Goal: Task Accomplishment & Management: Use online tool/utility

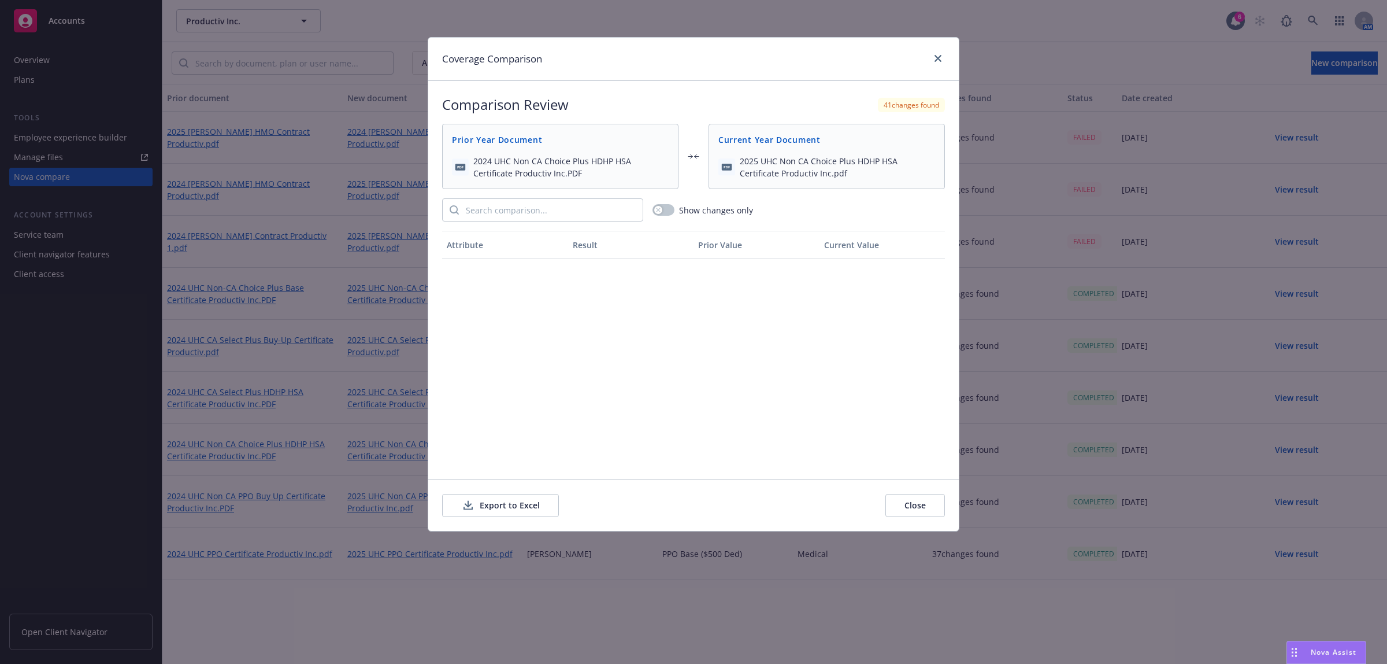
scroll to position [1153, 0]
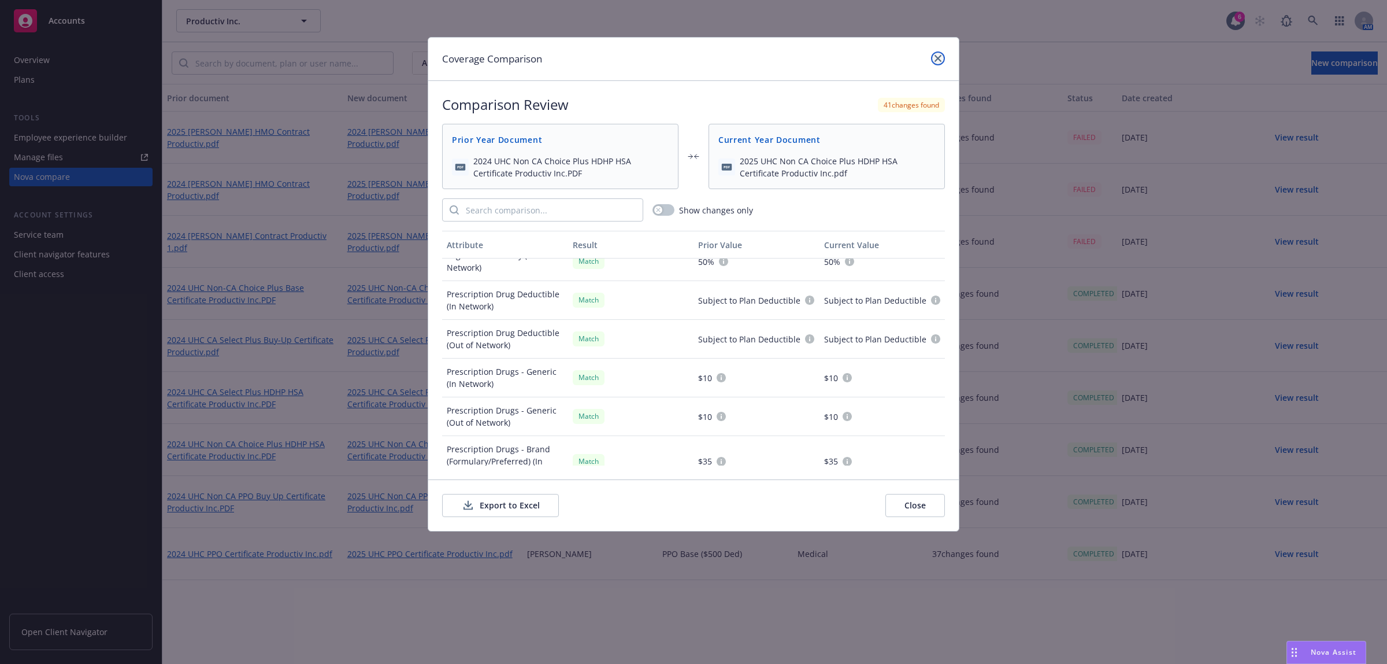
click at [937, 54] on link "close" at bounding box center [938, 58] width 14 height 14
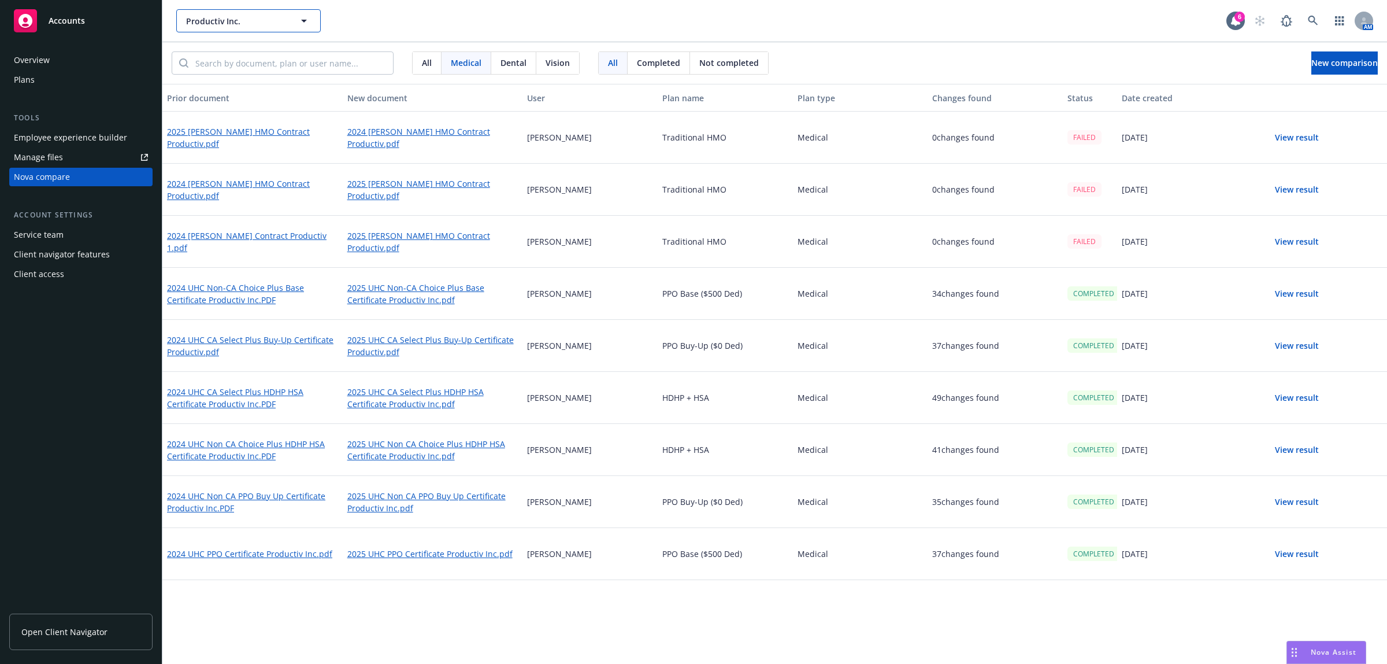
click at [273, 16] on span "Productiv Inc." at bounding box center [236, 21] width 100 height 12
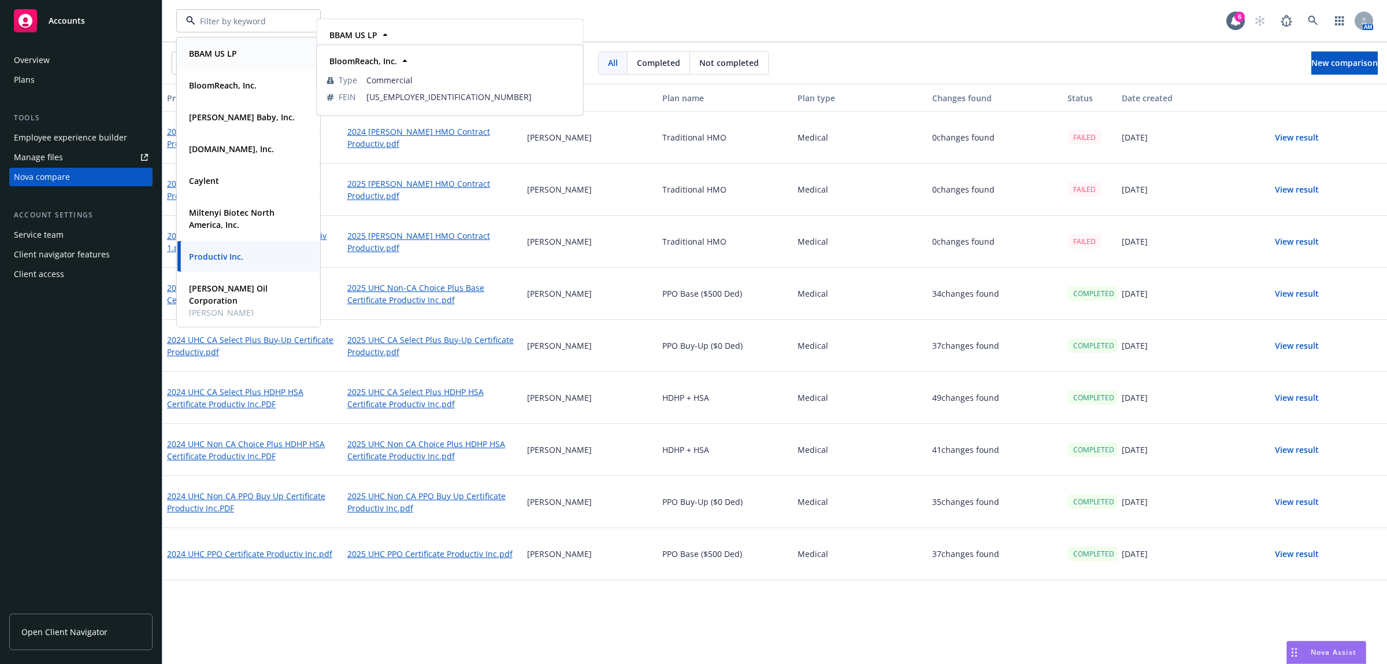
click at [232, 54] on strong "BBAM US LP" at bounding box center [213, 53] width 48 height 11
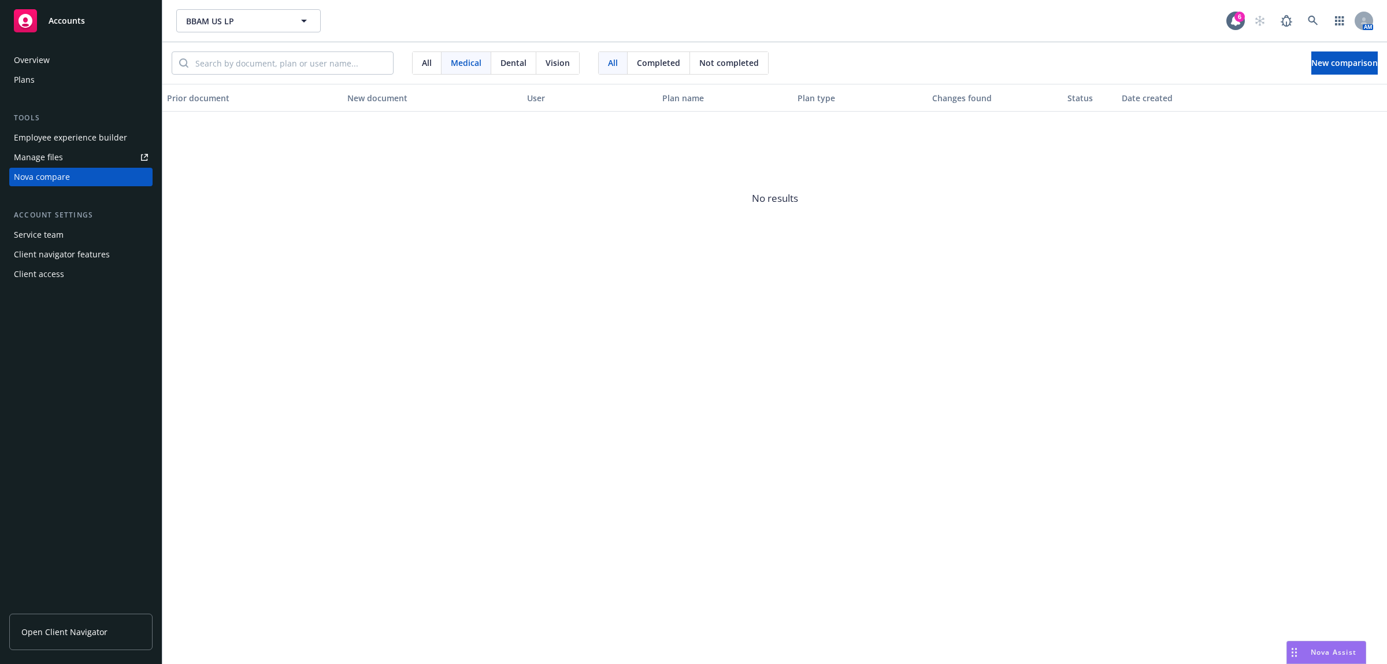
click at [1327, 652] on span "Nova Assist" at bounding box center [1334, 652] width 46 height 10
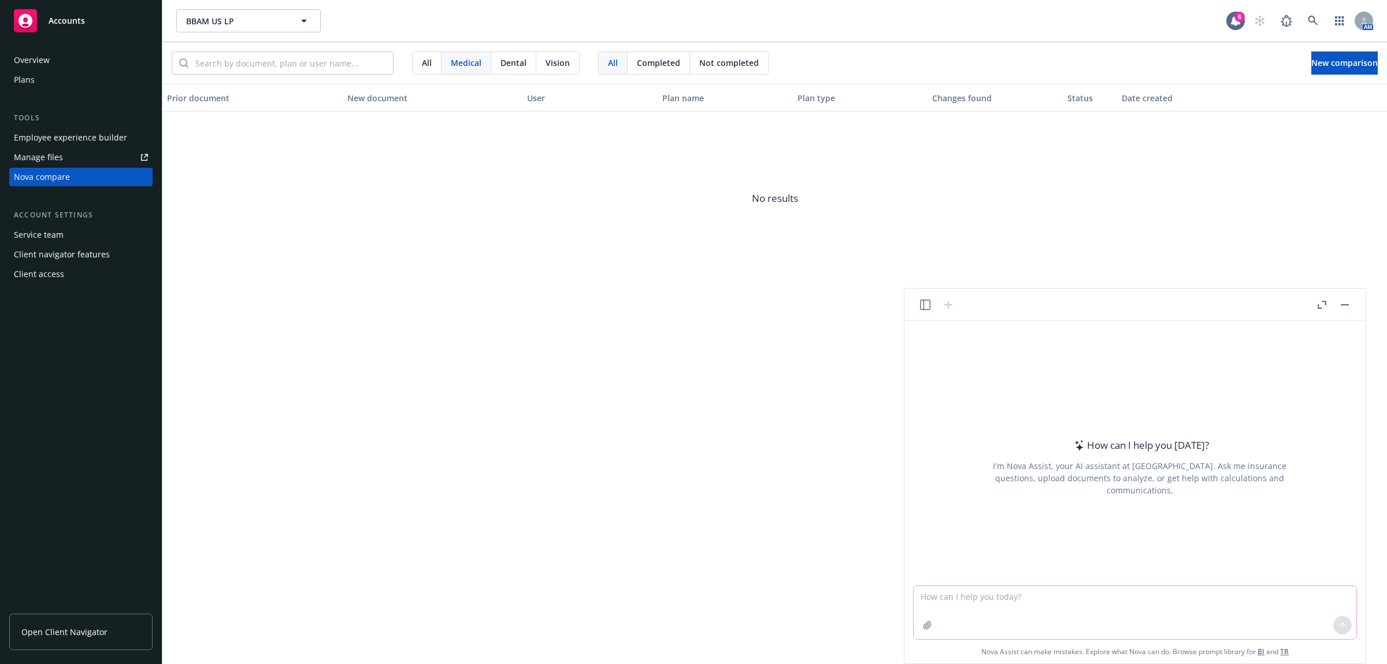
click at [929, 626] on icon "button" at bounding box center [927, 624] width 9 height 9
click at [923, 623] on icon "button" at bounding box center [927, 624] width 9 height 9
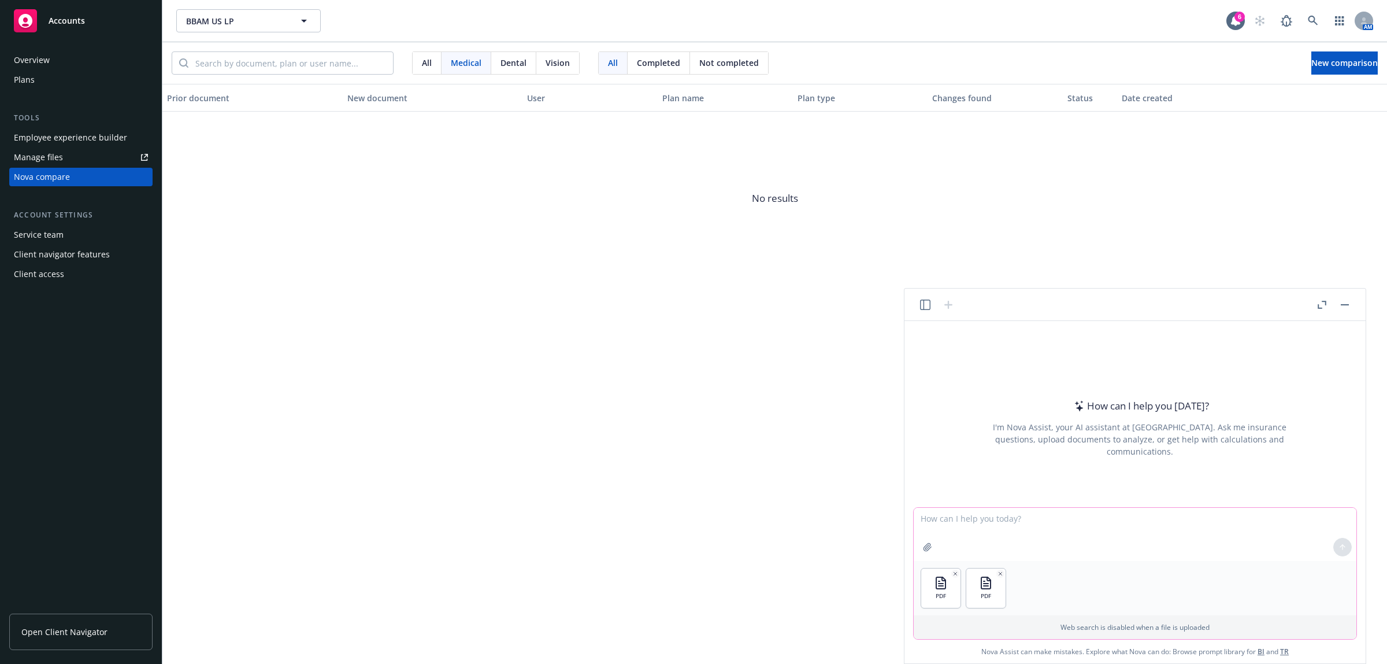
click at [955, 512] on textarea at bounding box center [1135, 534] width 443 height 53
type textarea "Are these the same documents?"
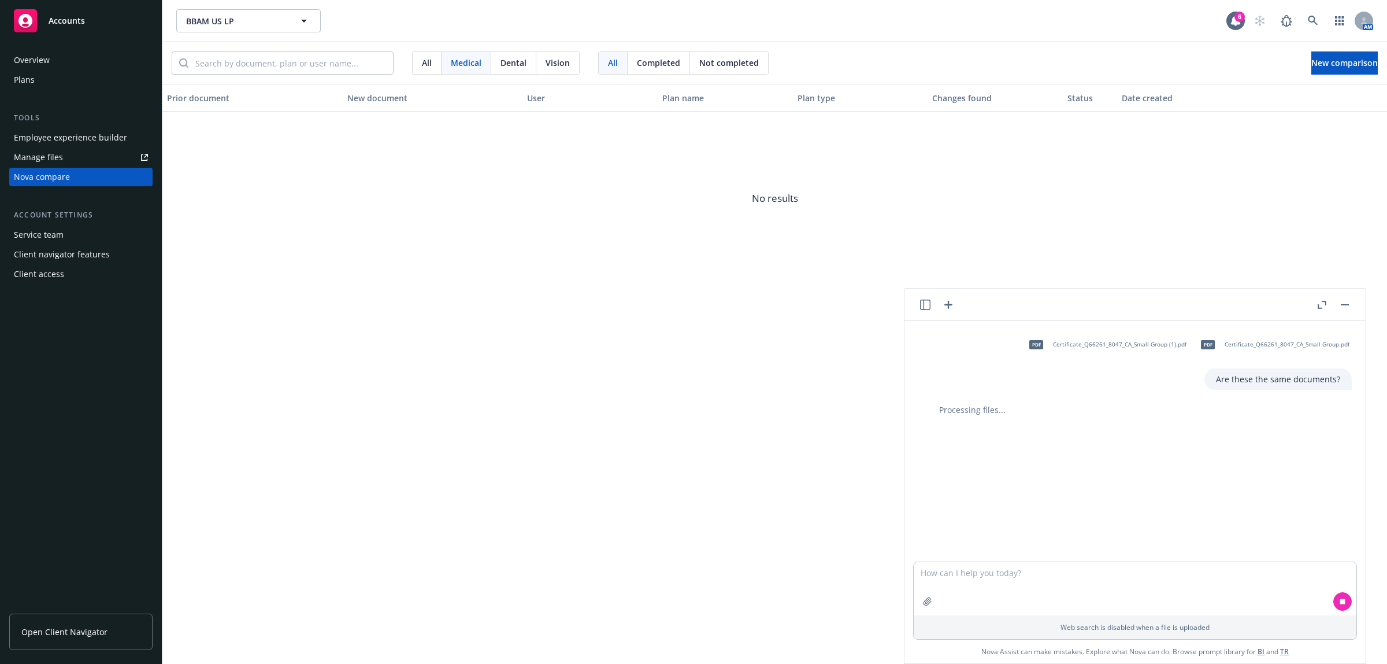
click at [1330, 48] on div "All Medical Dental Vision All Completed Not completed New comparison" at bounding box center [774, 63] width 1225 height 42
click at [1334, 61] on span "New comparison" at bounding box center [1345, 62] width 66 height 11
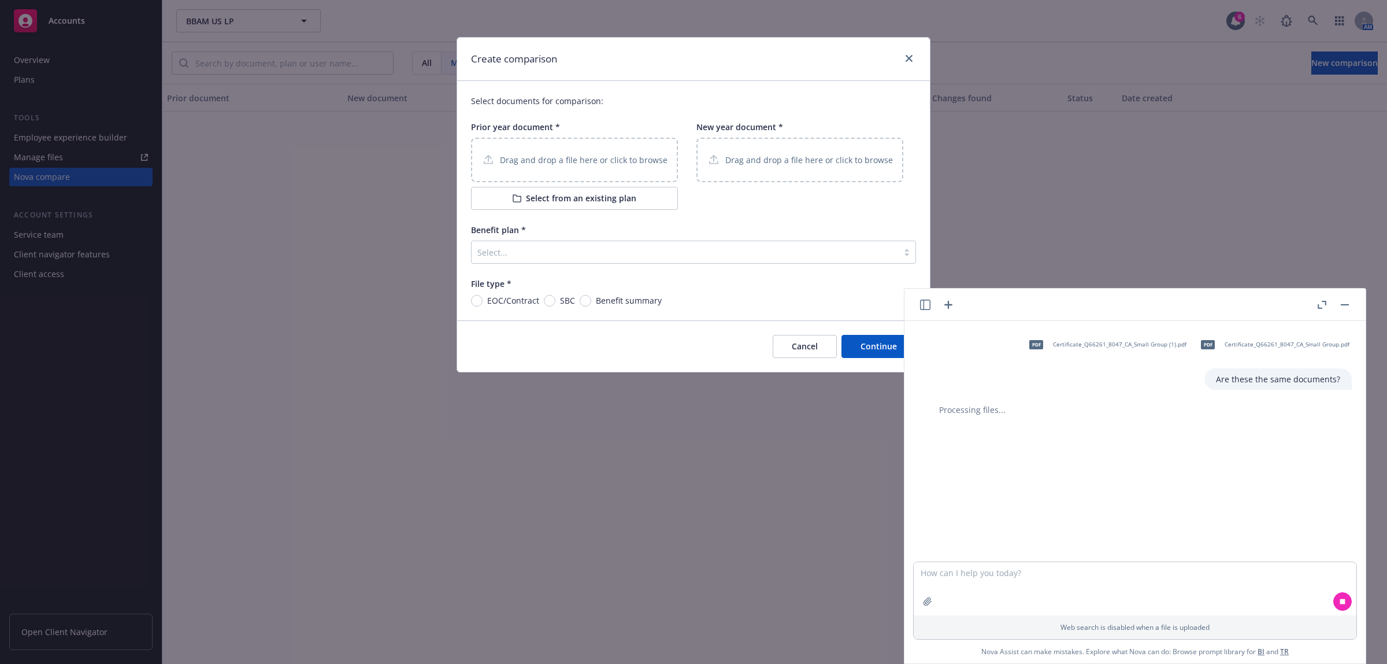
click at [628, 157] on p "Drag and drop a file here or click to browse" at bounding box center [584, 160] width 168 height 12
click at [775, 143] on div "Drag and drop a file here or click to browse" at bounding box center [800, 160] width 207 height 45
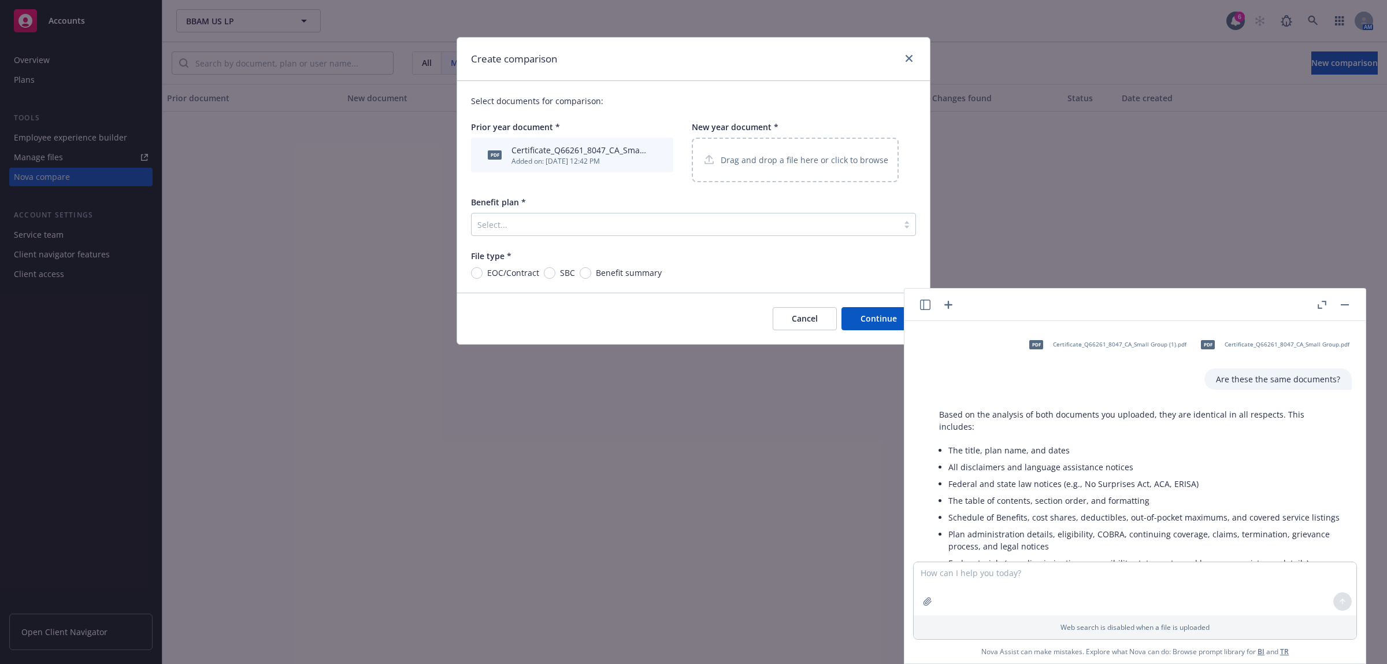
scroll to position [85, 0]
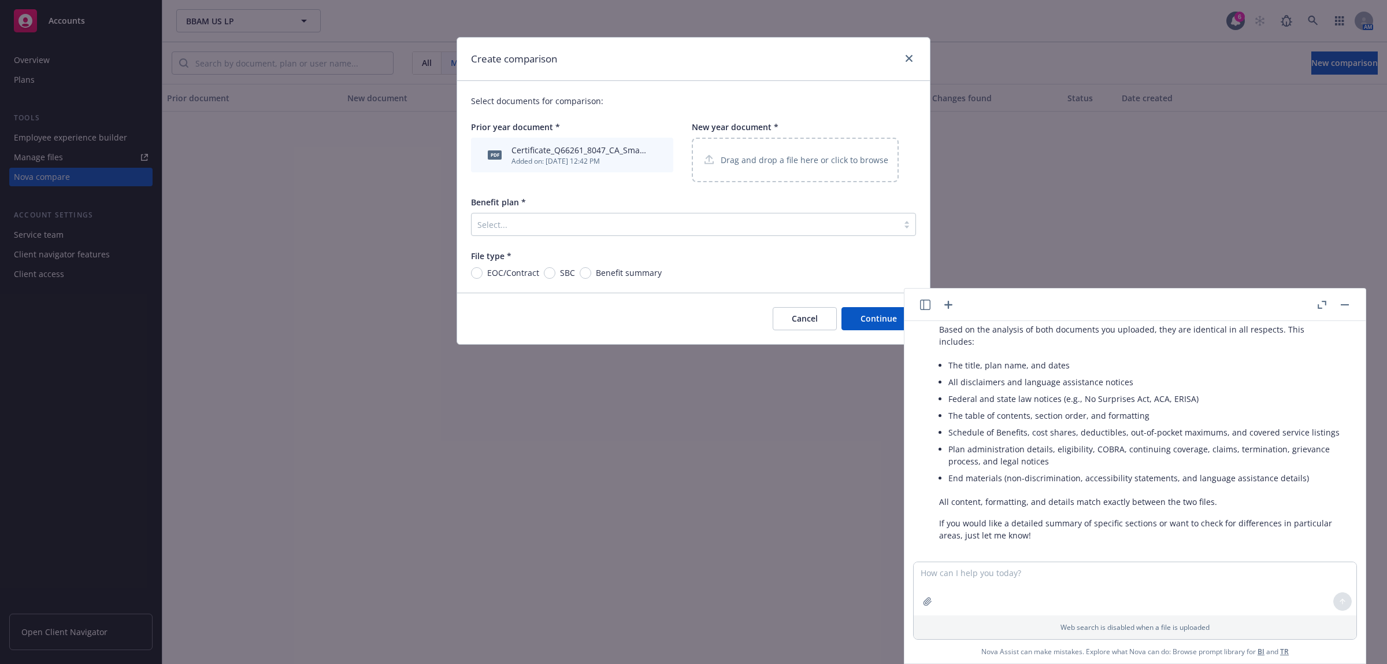
click at [787, 319] on button "Cancel" at bounding box center [805, 318] width 64 height 23
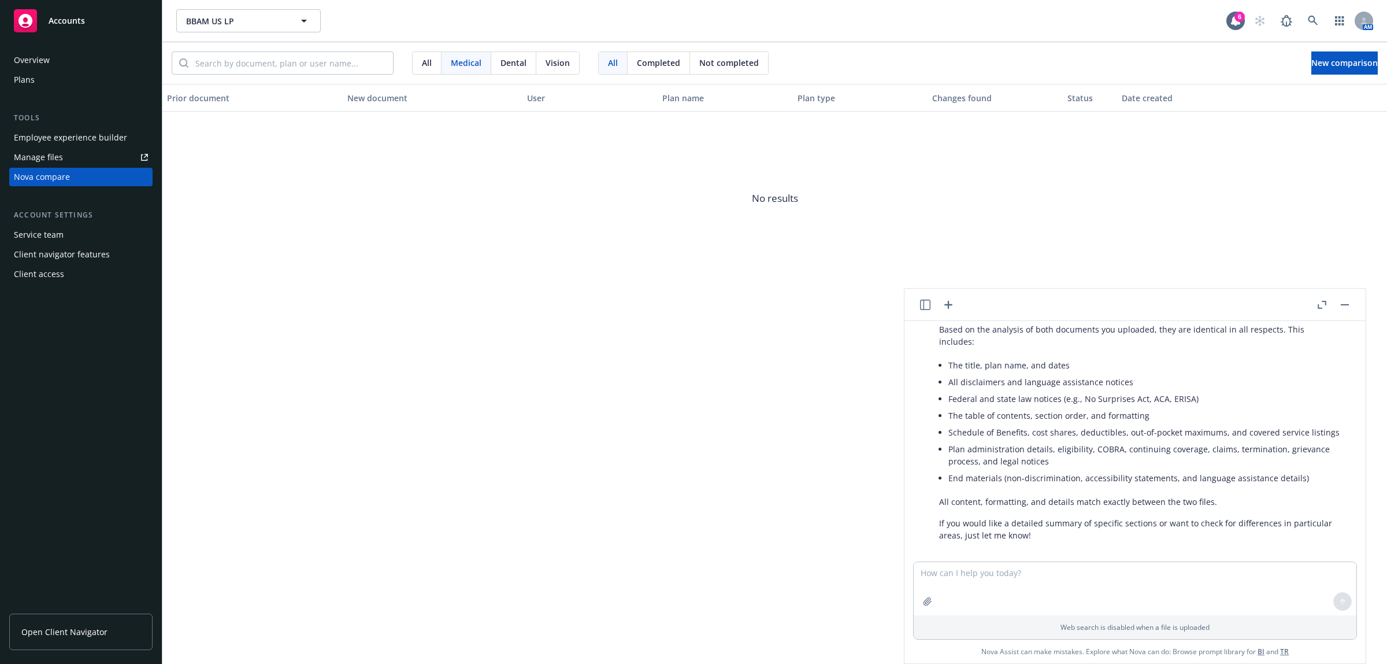
click at [81, 82] on div "Plans" at bounding box center [81, 80] width 134 height 18
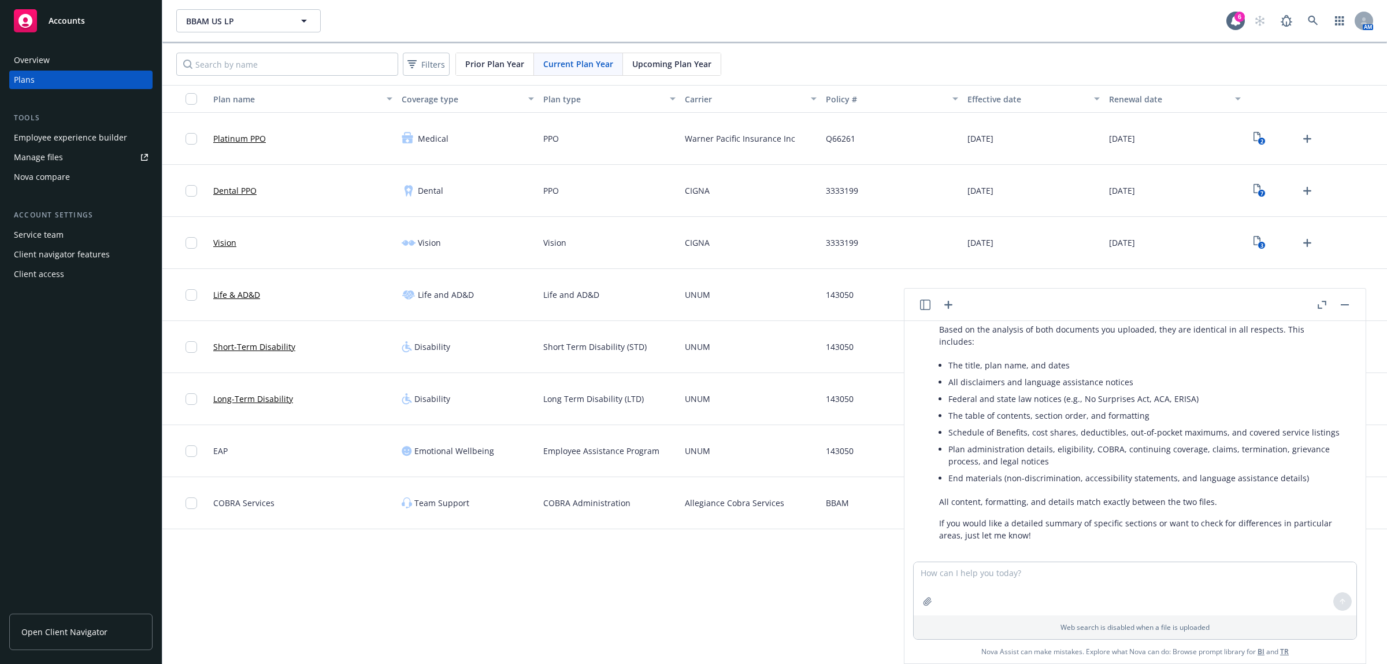
click at [1348, 304] on icon "button" at bounding box center [1345, 304] width 8 height 1
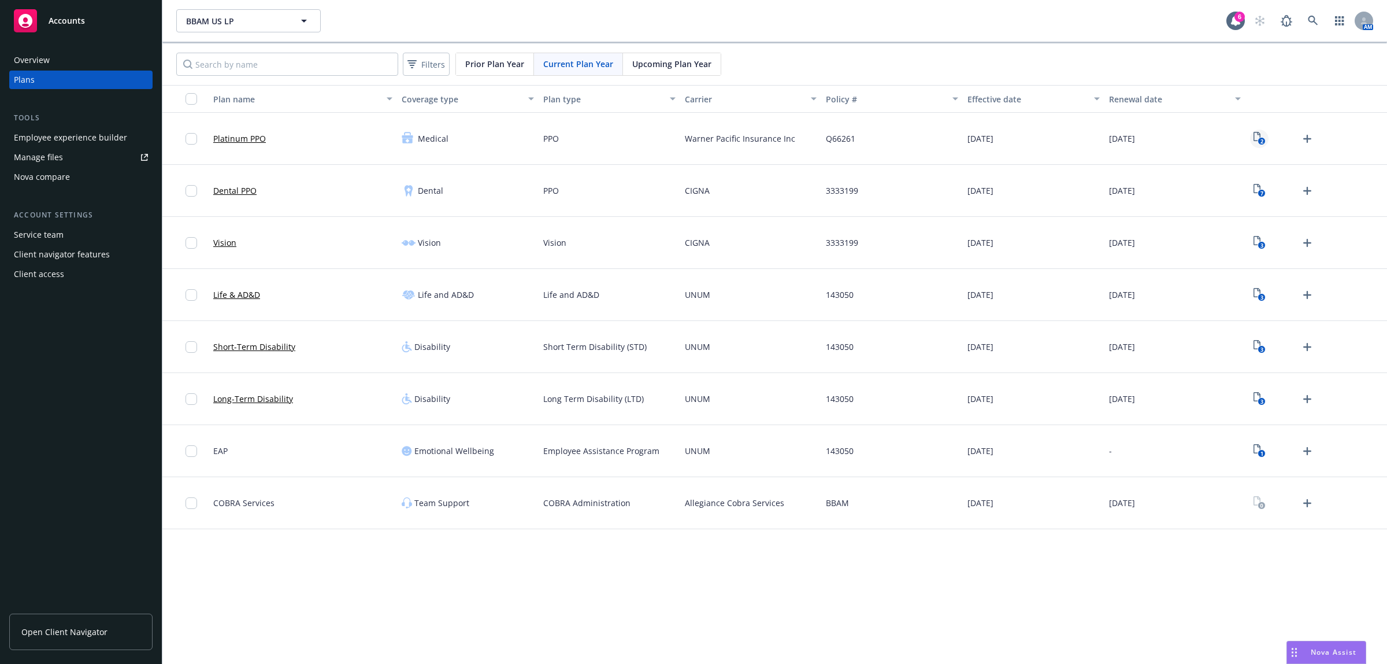
click at [1255, 143] on icon "2" at bounding box center [1260, 138] width 12 height 13
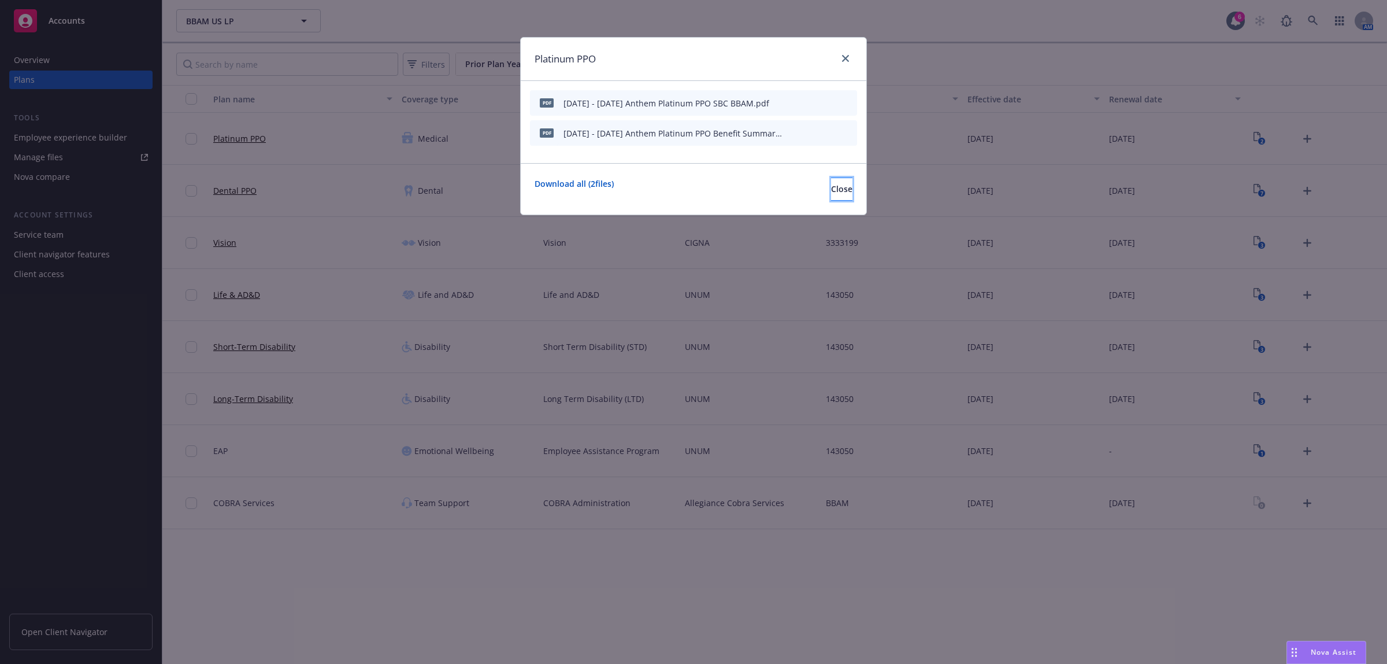
click at [831, 186] on button "Close" at bounding box center [841, 188] width 21 height 23
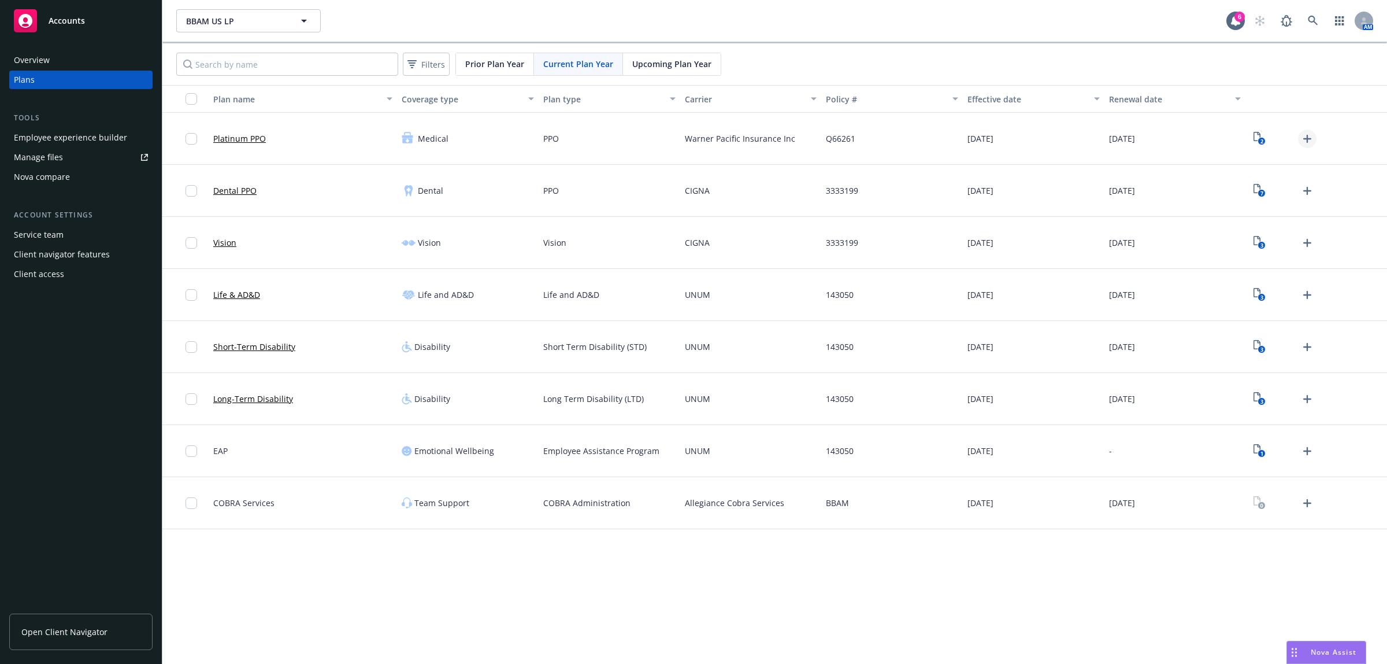
click at [1305, 137] on icon "Upload Plan Documents" at bounding box center [1308, 139] width 14 height 14
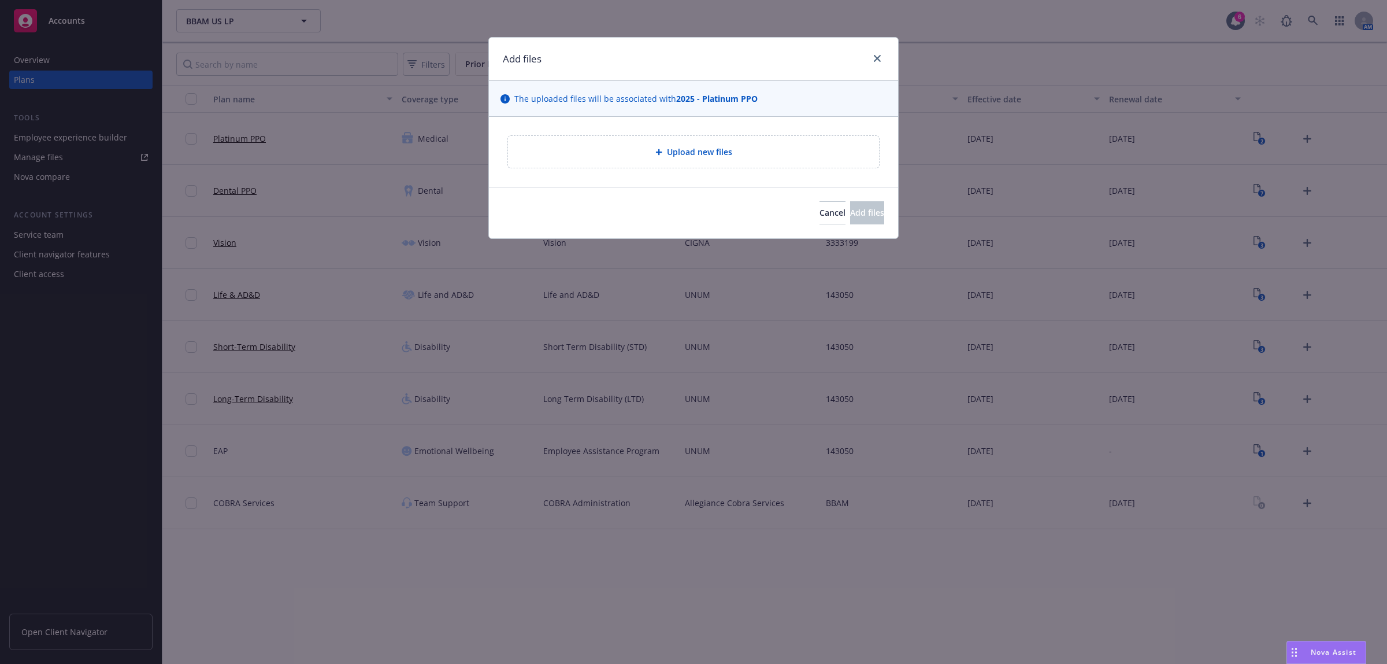
click at [683, 171] on div "Upload new files" at bounding box center [693, 152] width 409 height 70
click at [680, 157] on span "Upload new files" at bounding box center [699, 152] width 65 height 12
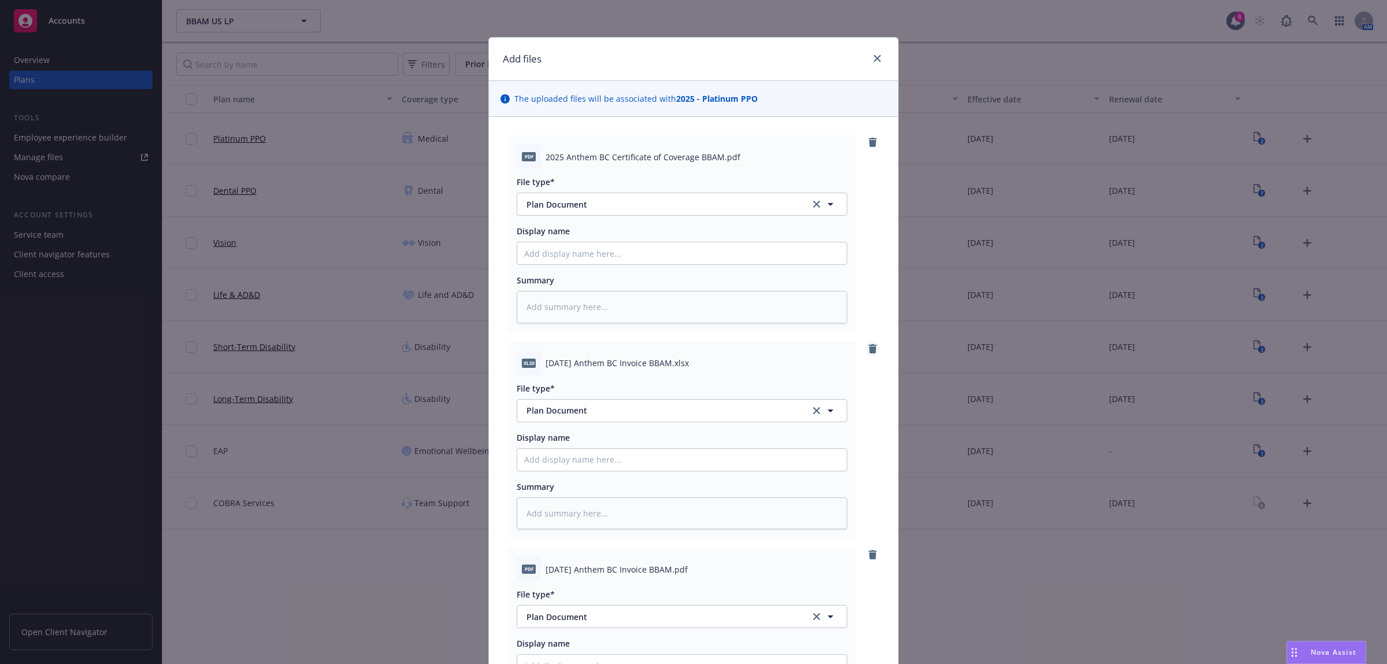
click at [870, 346] on icon "remove" at bounding box center [872, 348] width 9 height 9
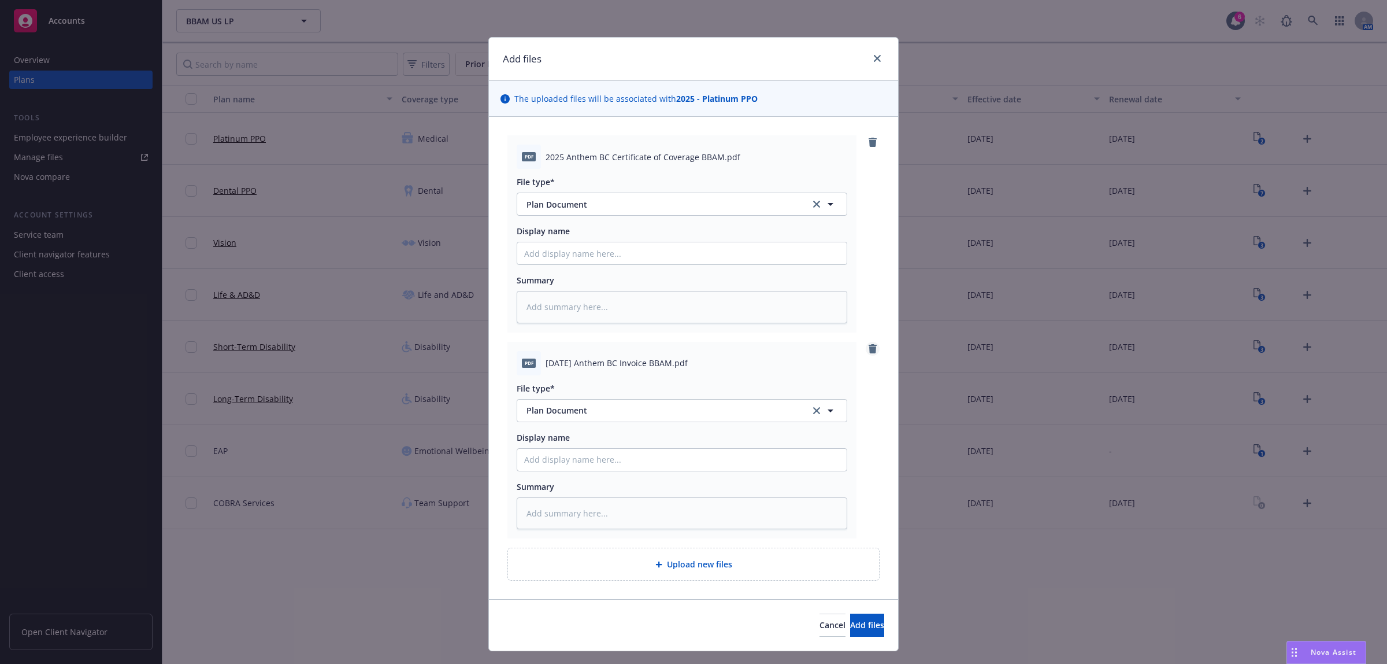
click at [870, 346] on icon "remove" at bounding box center [872, 348] width 9 height 9
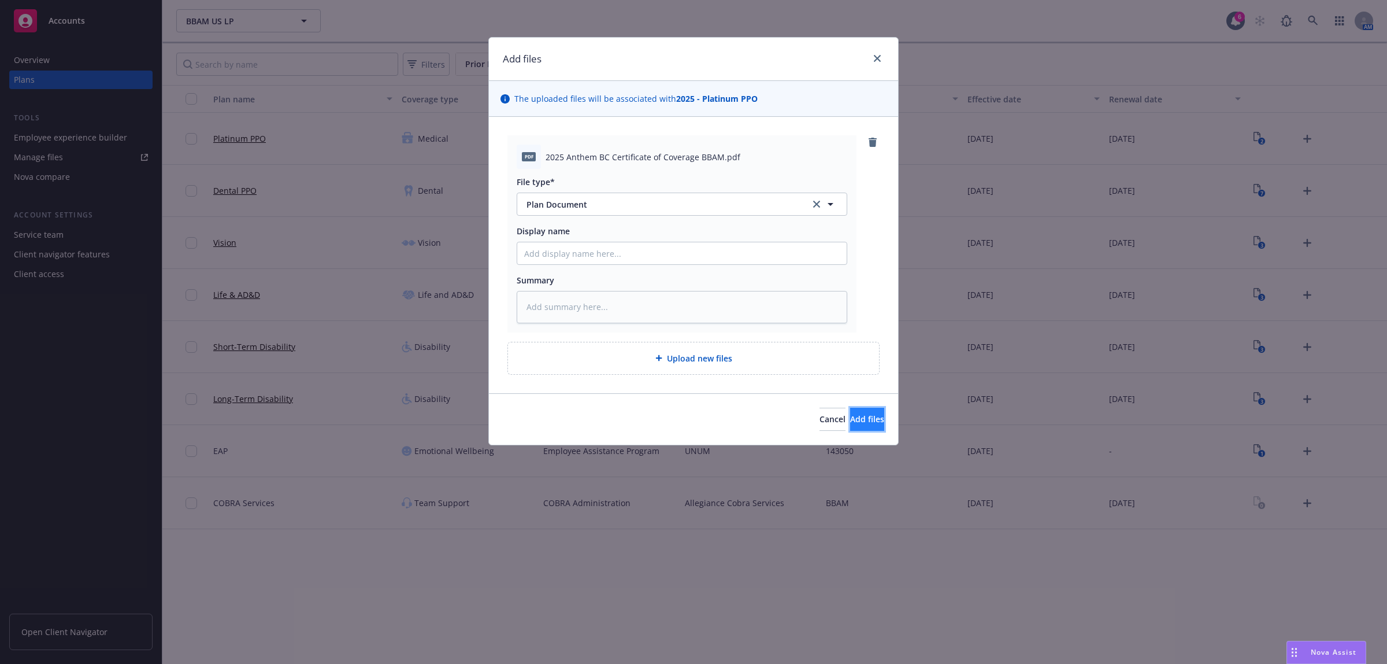
click at [853, 414] on span "Add files" at bounding box center [867, 418] width 34 height 11
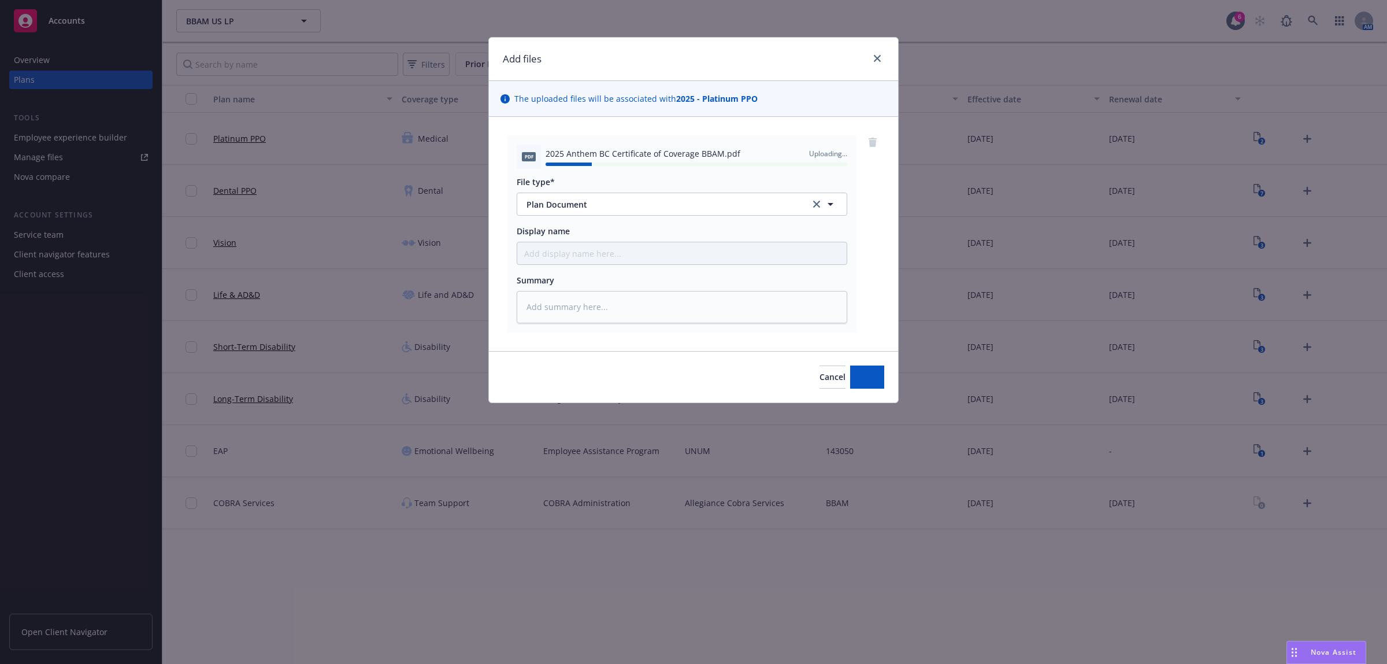
type textarea "x"
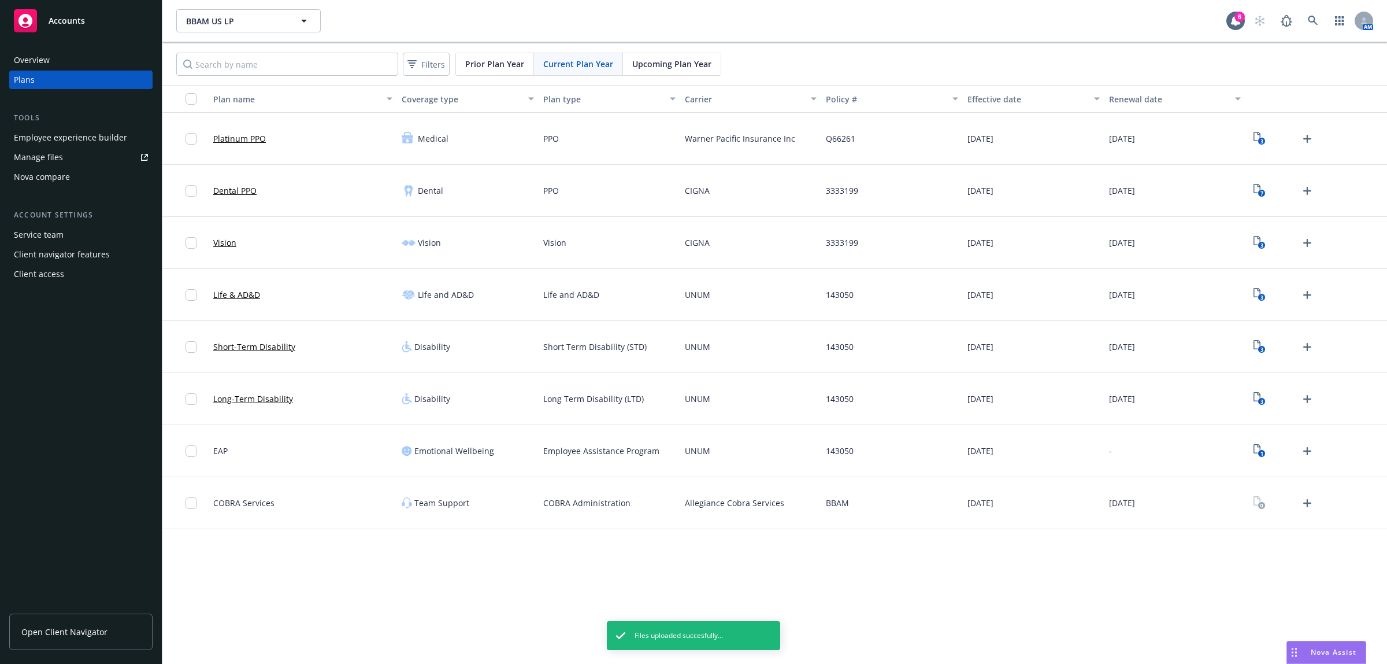
click at [499, 61] on span "Prior Plan Year" at bounding box center [494, 64] width 59 height 12
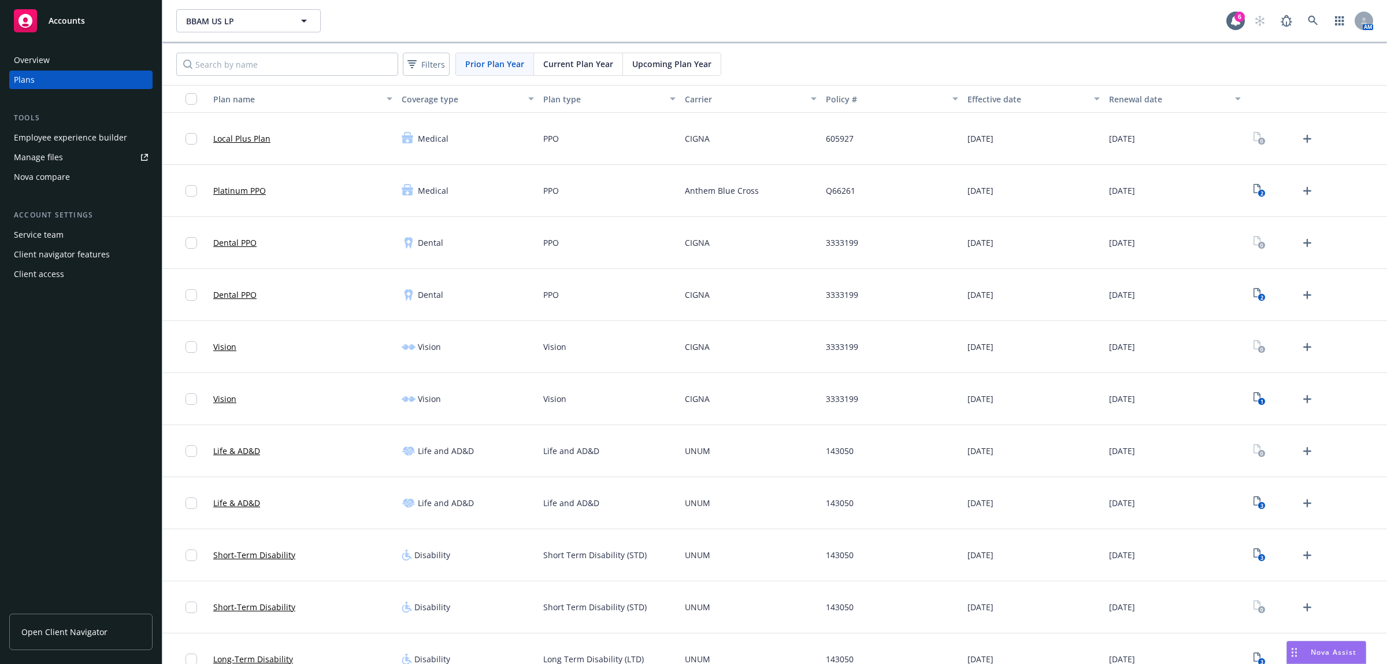
click at [94, 171] on div "Nova compare" at bounding box center [81, 177] width 134 height 18
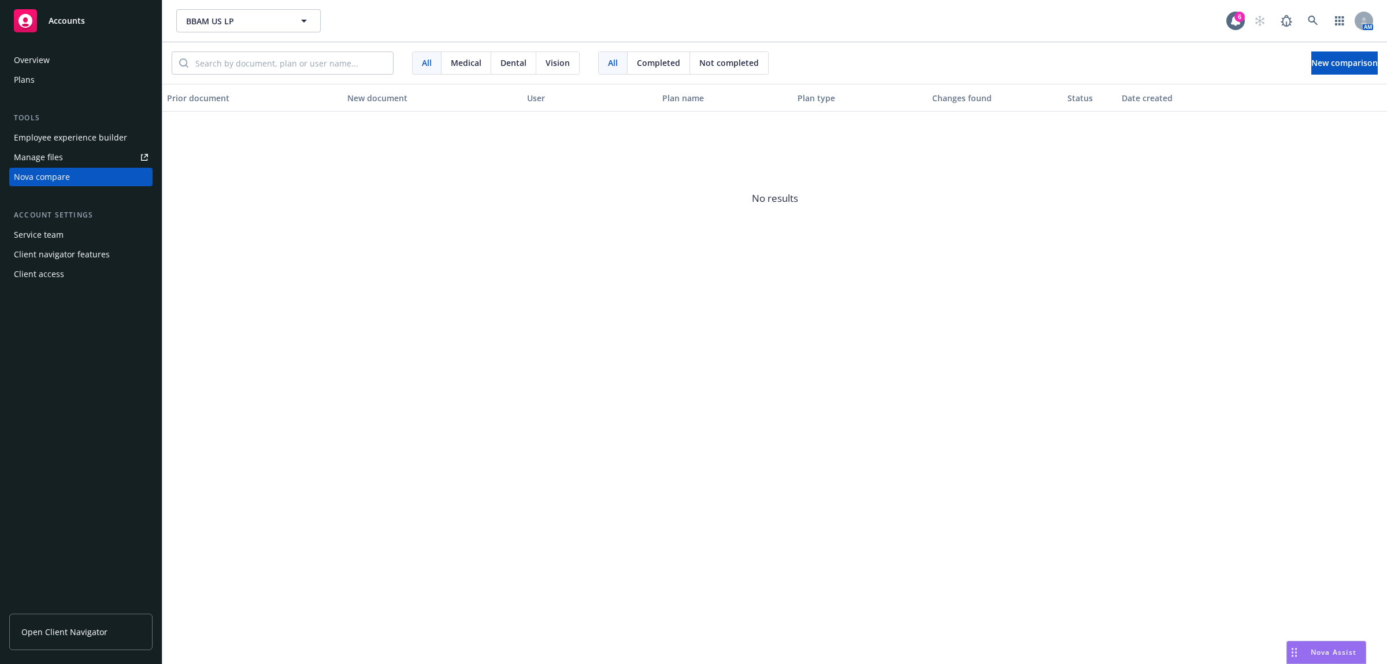
click at [1322, 50] on div "All Medical Dental Vision All Completed Not completed New comparison" at bounding box center [774, 63] width 1225 height 42
click at [1321, 61] on span "New comparison" at bounding box center [1345, 62] width 66 height 11
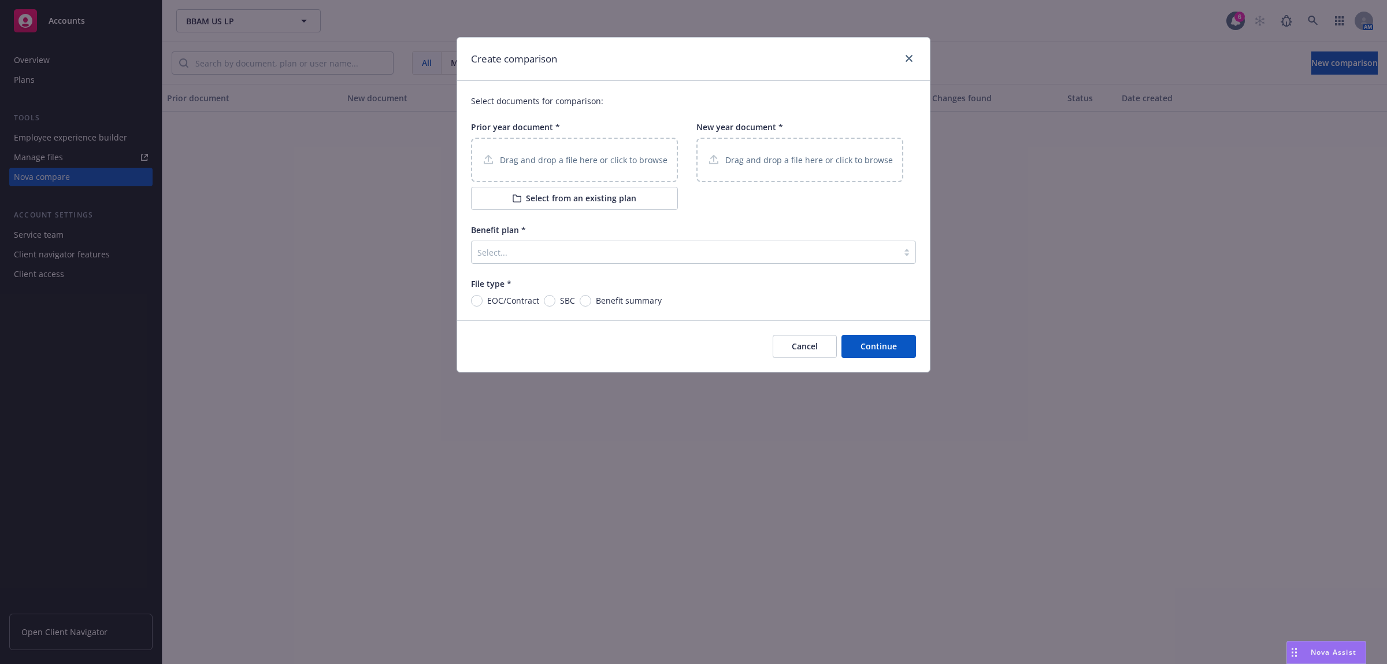
click at [535, 160] on p "Drag and drop a file here or click to browse" at bounding box center [584, 160] width 168 height 12
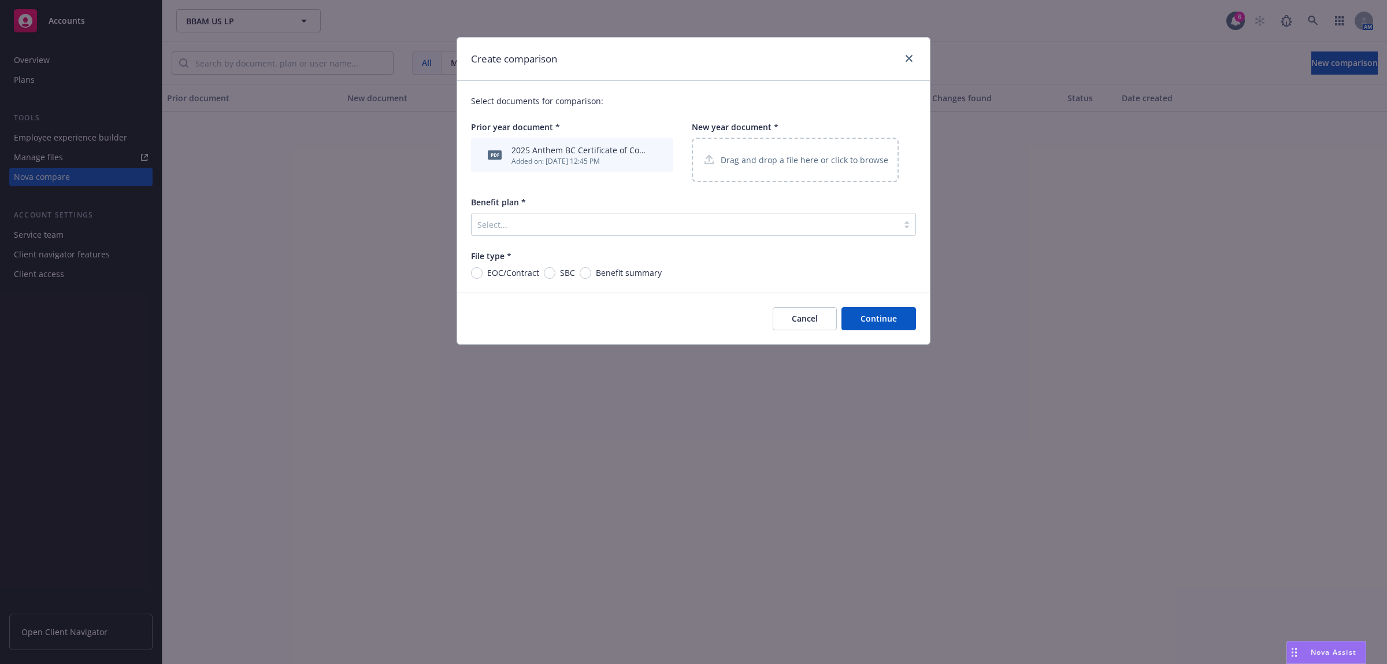
click at [720, 159] on div "Drag and drop a file here or click to browse" at bounding box center [795, 160] width 186 height 14
click at [509, 216] on div "Select..." at bounding box center [685, 224] width 427 height 18
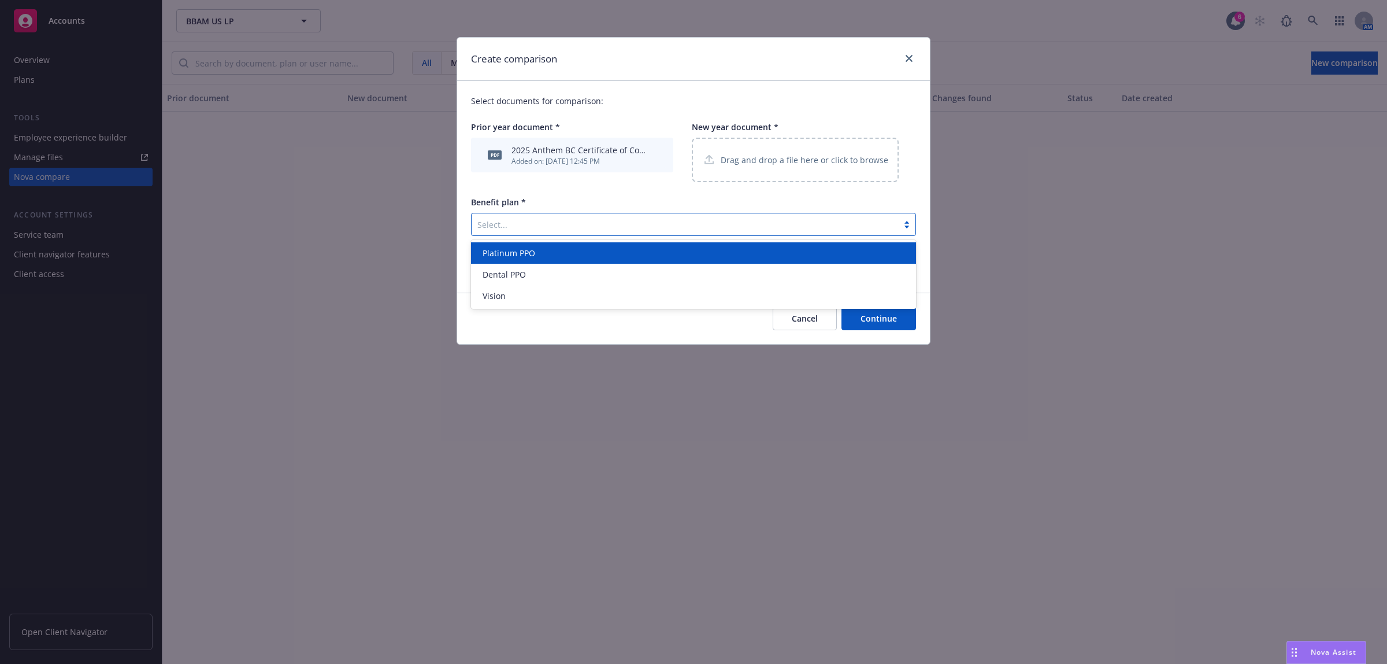
click at [507, 251] on span "Platinum PPO" at bounding box center [509, 253] width 53 height 12
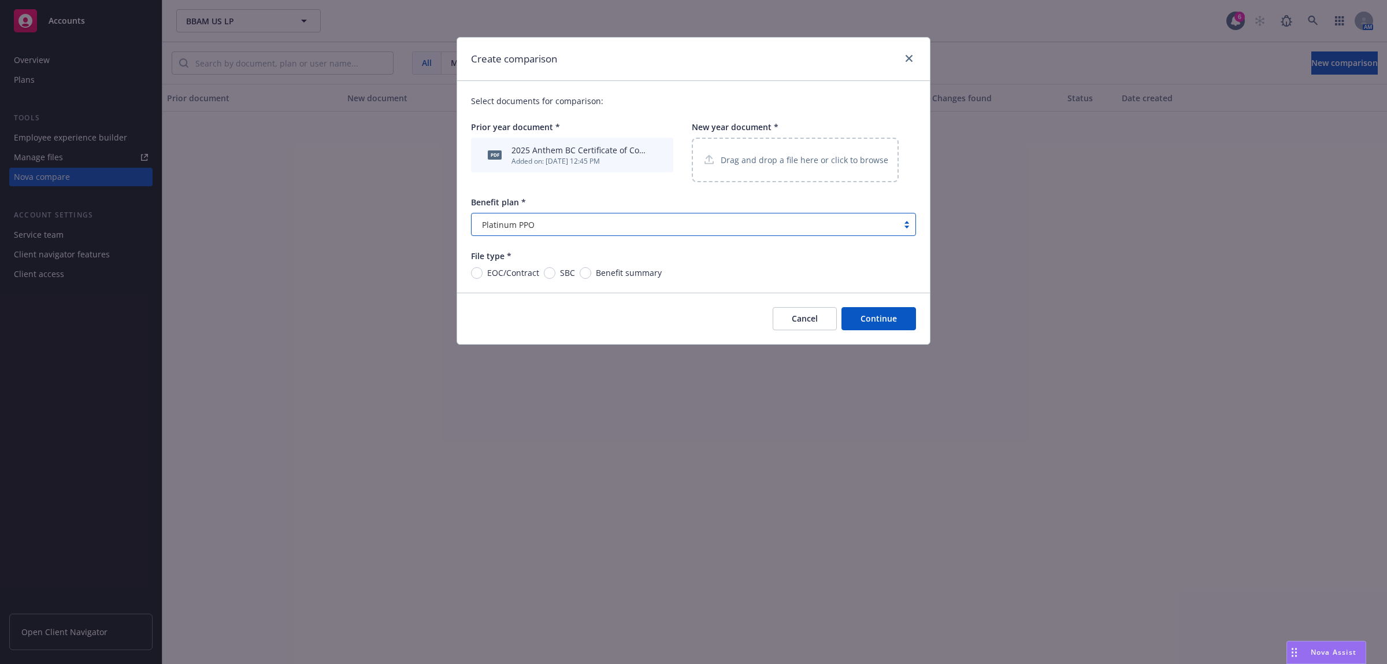
click at [504, 276] on span "EOC/Contract" at bounding box center [513, 273] width 52 height 12
click at [483, 276] on input "EOC/Contract" at bounding box center [477, 273] width 12 height 12
radio input "true"
